Goal: Contribute content: Add original content to the website for others to see

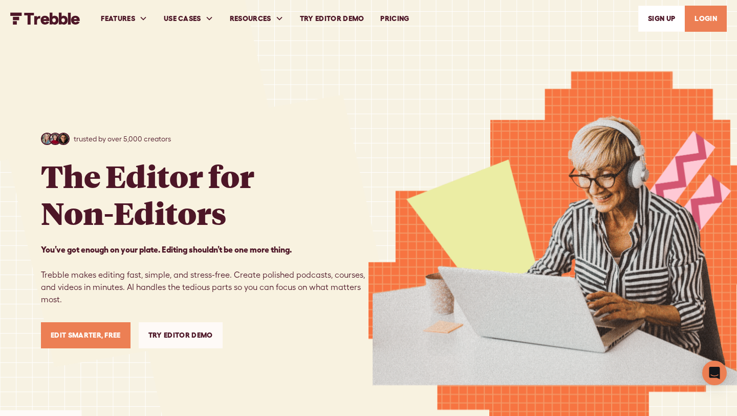
click at [189, 333] on link "Try Editor Demo" at bounding box center [181, 335] width 84 height 26
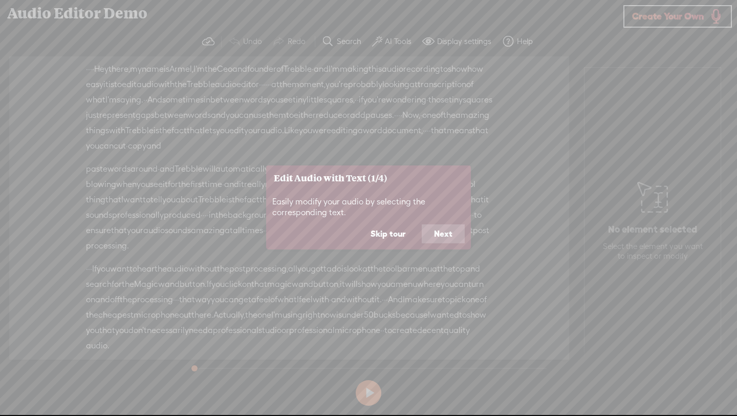
click at [441, 236] on button "Next" at bounding box center [443, 233] width 43 height 19
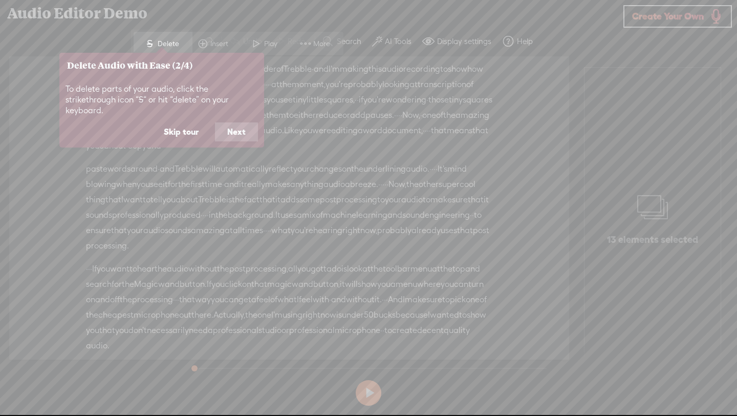
click at [233, 124] on button "Next" at bounding box center [236, 131] width 43 height 19
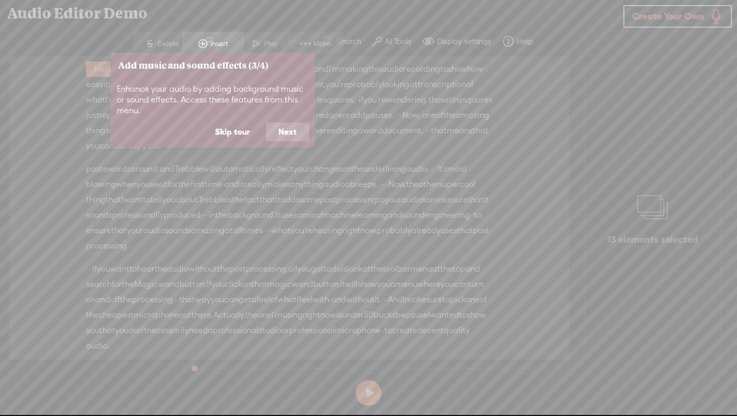
click at [274, 129] on button "Next" at bounding box center [287, 131] width 43 height 19
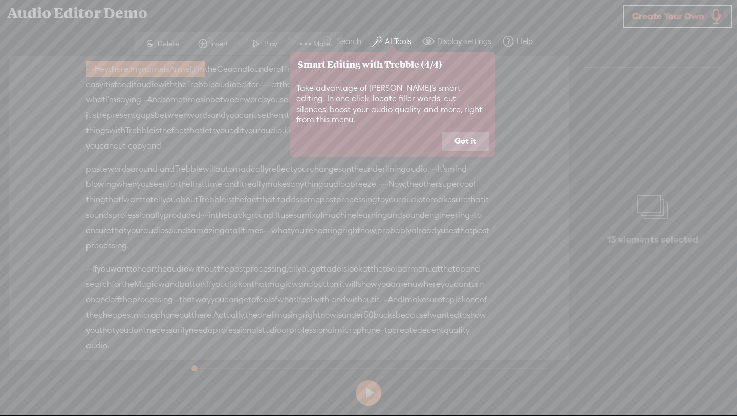
click at [466, 137] on button "Got it" at bounding box center [465, 141] width 47 height 19
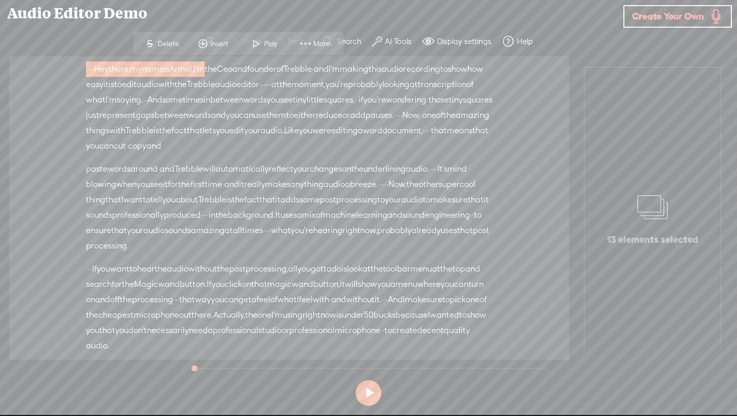
click at [359, 386] on button at bounding box center [369, 393] width 26 height 26
click at [371, 390] on button at bounding box center [369, 393] width 26 height 26
click at [370, 385] on button at bounding box center [369, 393] width 26 height 26
click at [662, 18] on span "Create Your Own" at bounding box center [668, 16] width 72 height 12
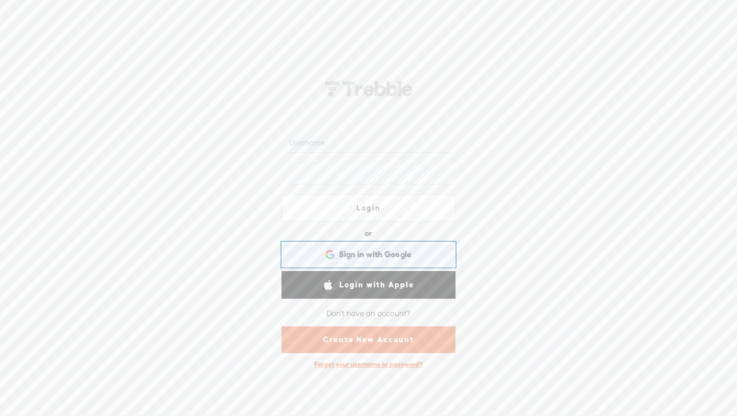
click at [416, 247] on div "Sign in with Google Sign in with Google. Opens in new tab" at bounding box center [369, 255] width 160 height 24
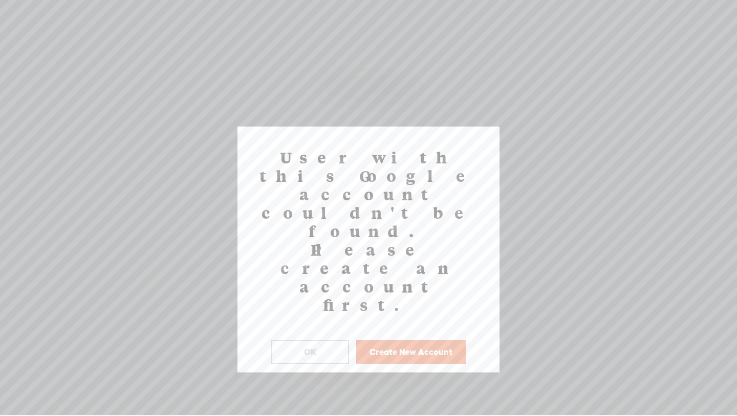
click at [405, 340] on button "Create New Account" at bounding box center [411, 352] width 110 height 24
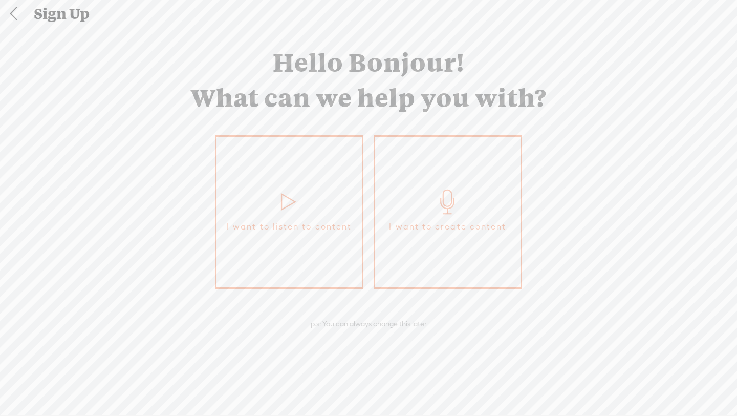
click at [441, 198] on icon at bounding box center [448, 201] width 26 height 25
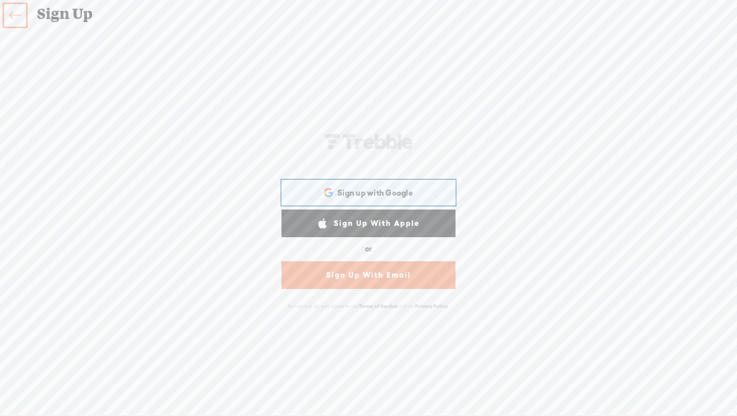
click at [380, 187] on span "Sign up with Google" at bounding box center [375, 192] width 76 height 11
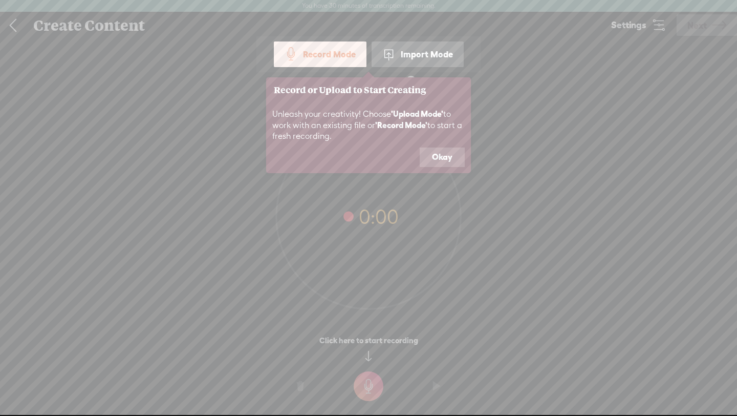
click at [447, 150] on button "Okay" at bounding box center [442, 156] width 45 height 19
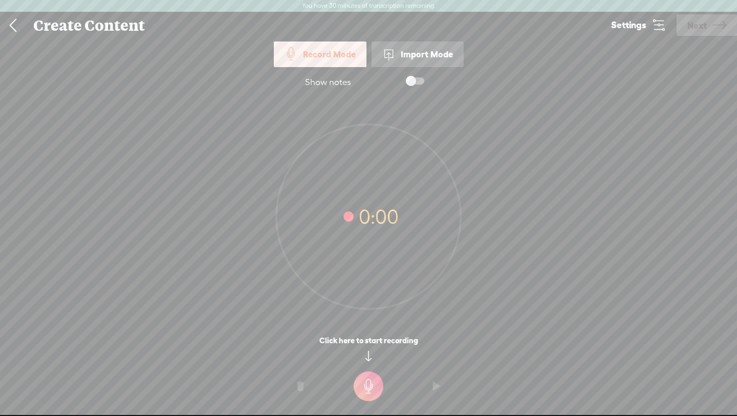
click at [327, 81] on div "Show notes" at bounding box center [328, 82] width 46 height 11
click at [411, 84] on span at bounding box center [415, 80] width 18 height 7
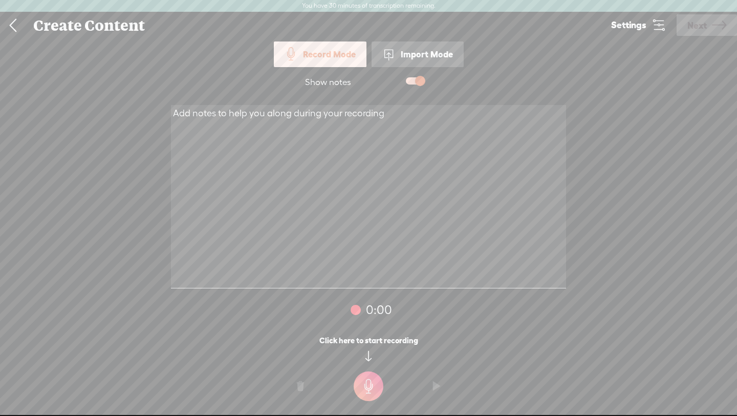
click at [286, 121] on textarea at bounding box center [368, 196] width 395 height 183
paste textarea "Hi, my name is Blas Trujillo, and I’m a school counselor at Arroyo Seco Academy…"
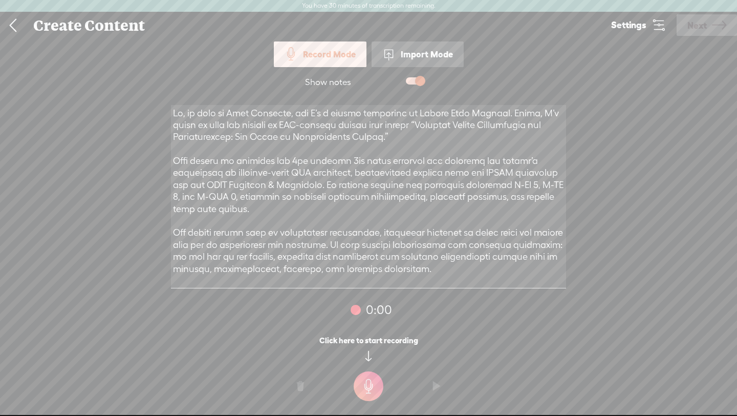
type textarea "Hi, my name is Blas Trujillo, and I’m a school counselor at Arroyo Seco Academy…"
click at [368, 386] on t at bounding box center [369, 386] width 30 height 30
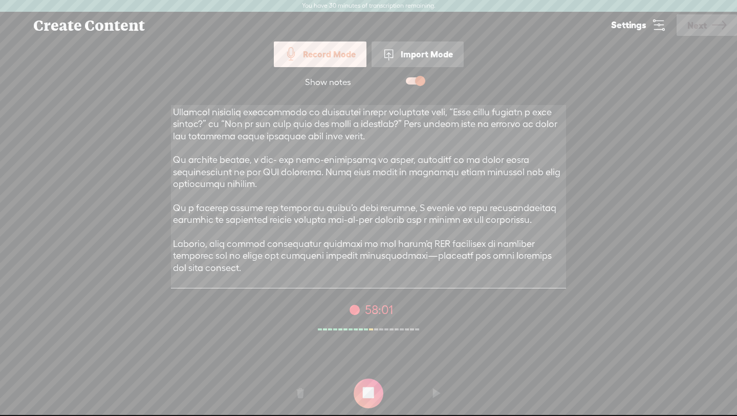
scroll to position [192, 0]
click at [367, 391] on t at bounding box center [369, 393] width 30 height 30
click at [438, 394] on t at bounding box center [436, 393] width 7 height 31
click at [420, 82] on span at bounding box center [415, 80] width 18 height 7
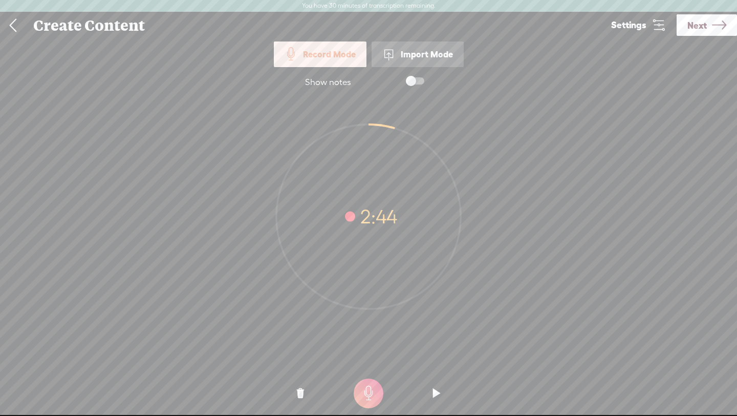
click at [723, 27] on icon at bounding box center [719, 25] width 14 height 26
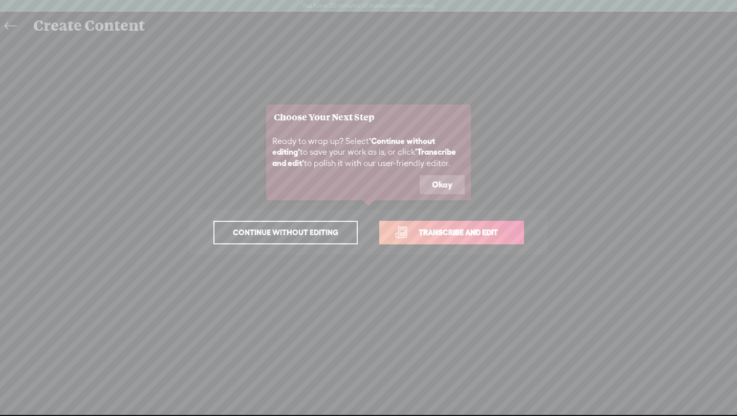
click at [442, 188] on button "Okay" at bounding box center [442, 184] width 45 height 19
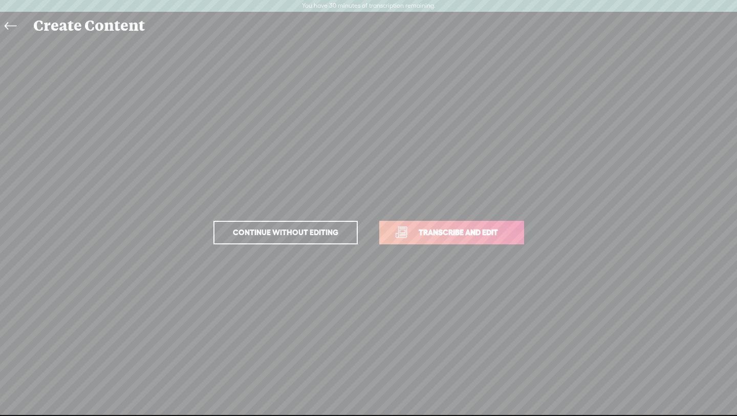
scroll to position [12, 0]
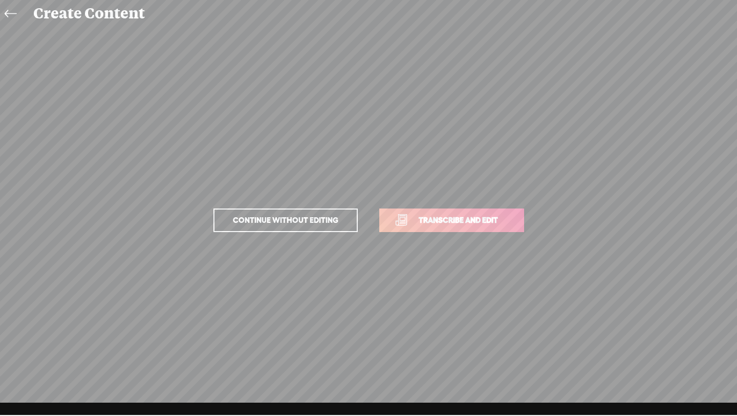
click at [287, 228] on link "Continue without editing" at bounding box center [285, 220] width 144 height 24
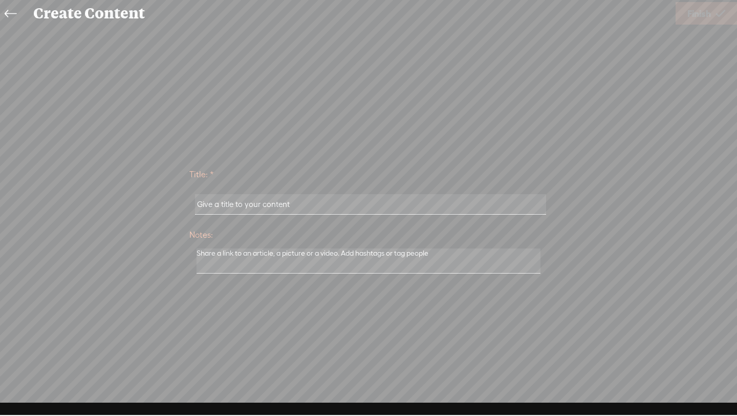
click at [278, 210] on input "text" at bounding box center [370, 204] width 351 height 20
click at [272, 200] on input "text" at bounding box center [370, 204] width 351 height 20
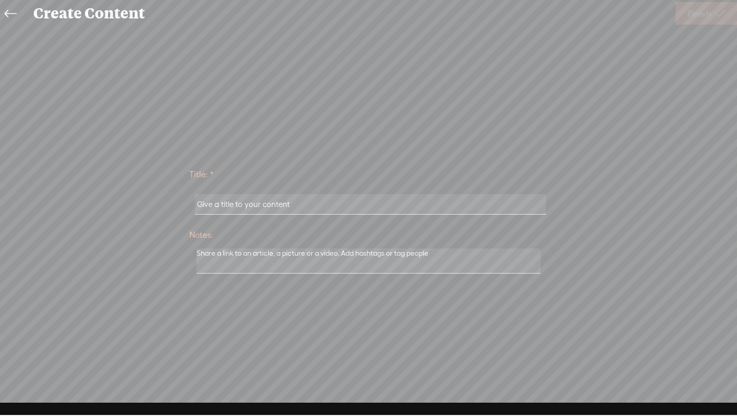
click at [209, 209] on input "text" at bounding box center [370, 204] width 351 height 20
click at [204, 204] on input "text" at bounding box center [370, 204] width 351 height 20
type input "EDSC 514 Assignment #5: Lesson Plan"
click at [695, 12] on span "Finish" at bounding box center [699, 14] width 24 height 26
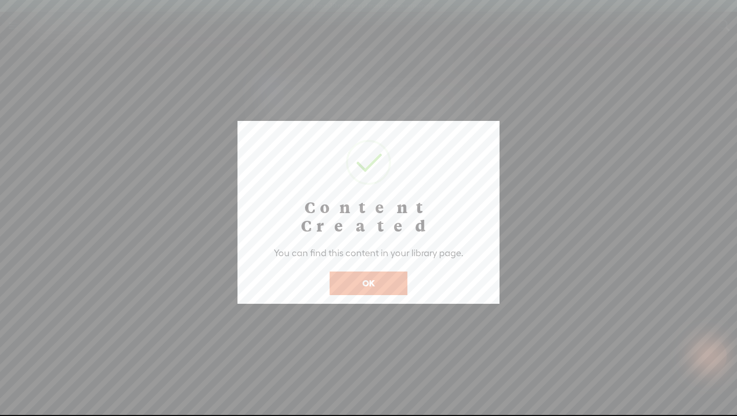
click at [383, 271] on button "OK" at bounding box center [369, 283] width 78 height 24
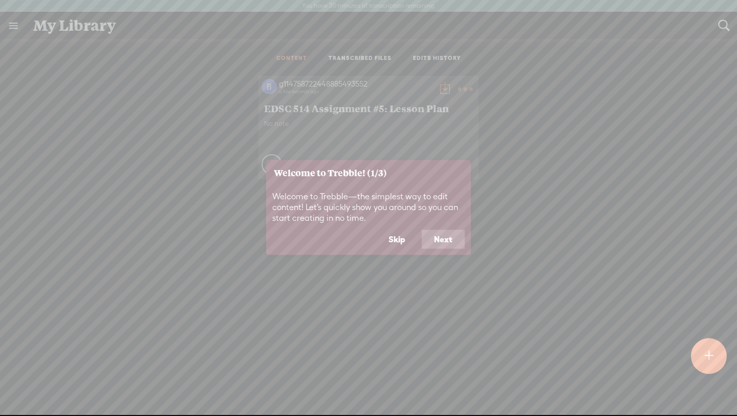
click at [429, 243] on button "Next" at bounding box center [443, 238] width 43 height 19
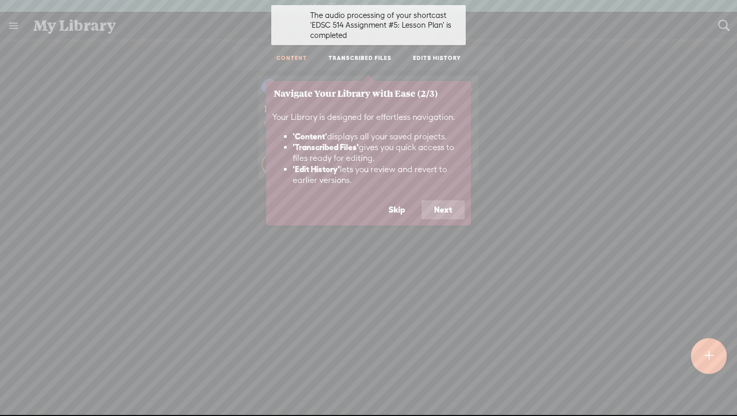
click at [434, 212] on button "Next" at bounding box center [443, 209] width 43 height 19
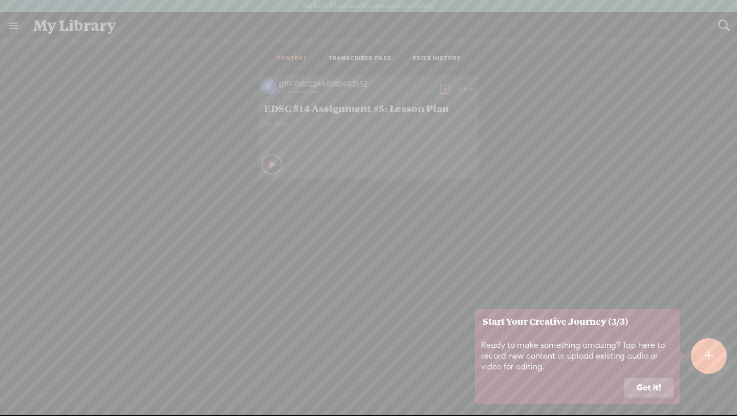
click at [646, 390] on button "Got it!" at bounding box center [648, 387] width 49 height 19
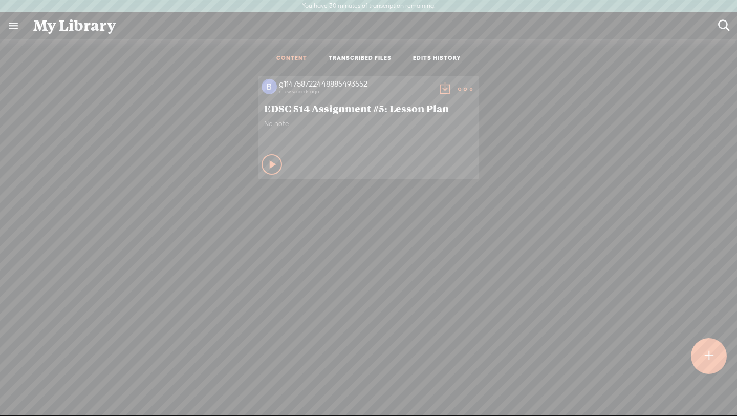
click at [438, 88] on t at bounding box center [445, 89] width 14 height 14
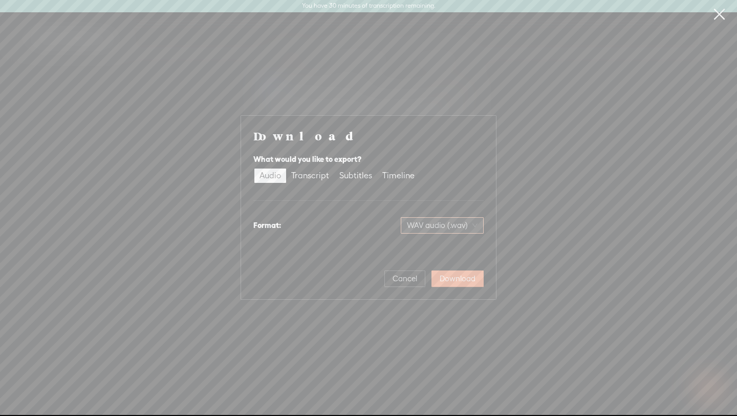
click at [425, 222] on span "WAV audio (.wav)" at bounding box center [442, 224] width 71 height 15
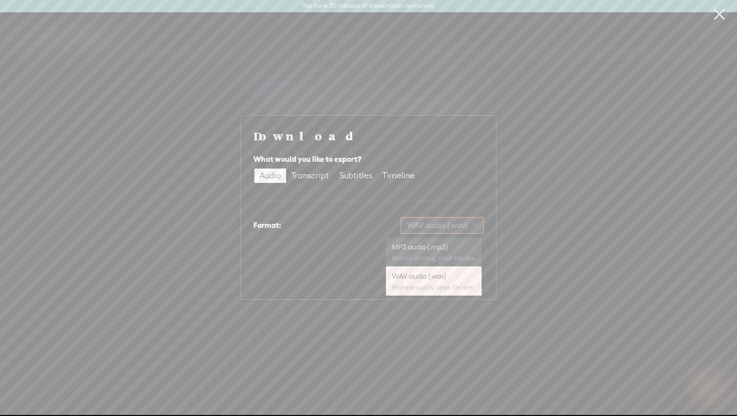
click at [433, 248] on div "MP3 audio (.mp3)" at bounding box center [433, 247] width 83 height 10
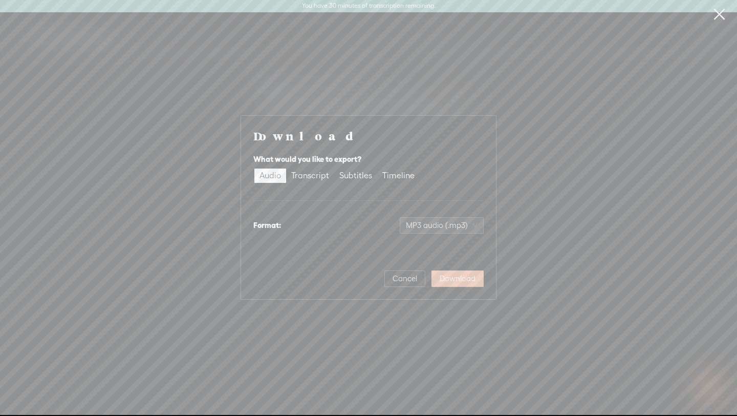
click at [451, 278] on span "Download" at bounding box center [458, 278] width 36 height 10
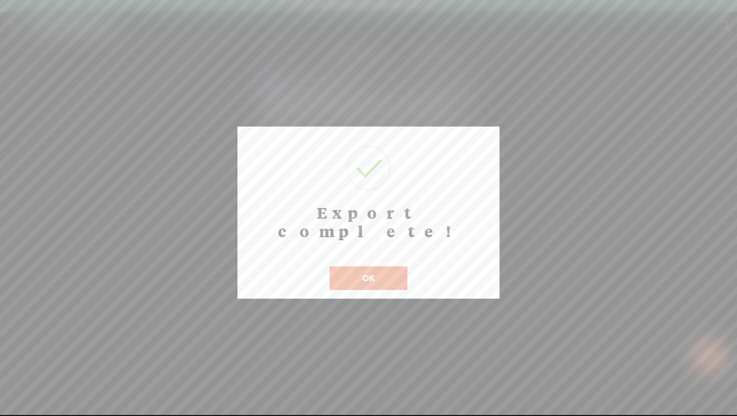
click at [387, 266] on button "OK" at bounding box center [369, 278] width 78 height 24
